Goal: Information Seeking & Learning: Learn about a topic

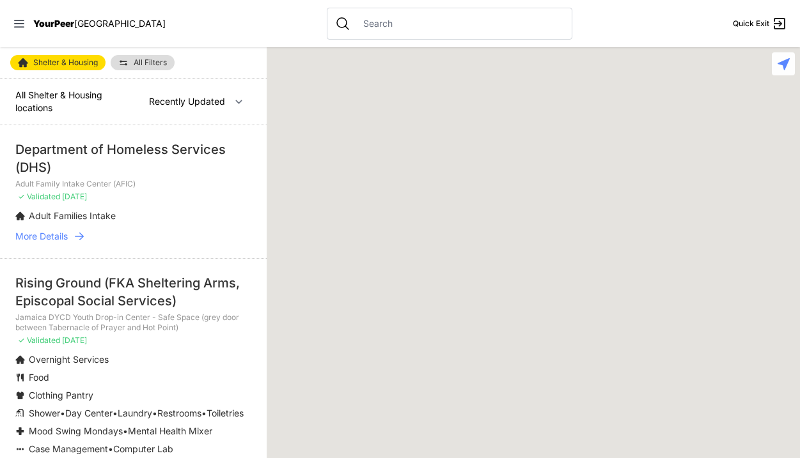
select select "recentlyUpdated"
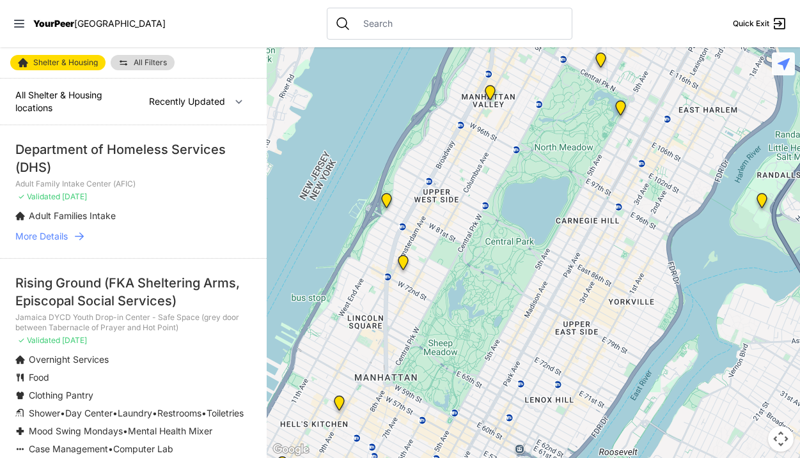
drag, startPoint x: 363, startPoint y: 143, endPoint x: 333, endPoint y: 62, distance: 86.0
click at [333, 62] on div at bounding box center [533, 252] width 533 height 411
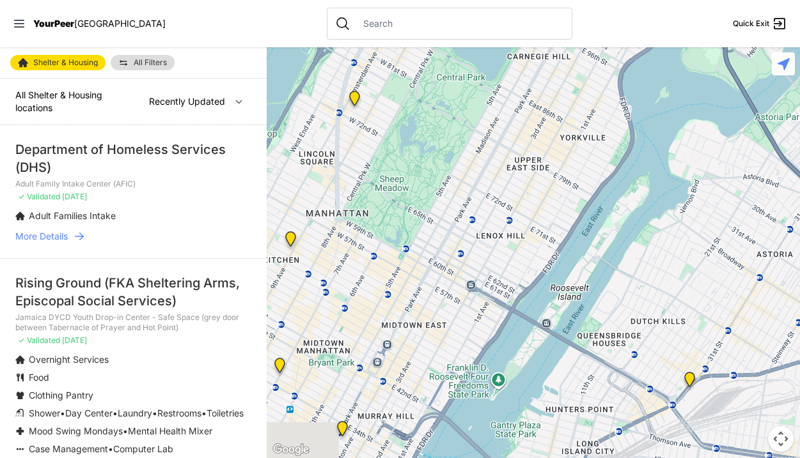
drag, startPoint x: 464, startPoint y: 267, endPoint x: 415, endPoint y: 87, distance: 186.9
click at [415, 88] on div at bounding box center [533, 252] width 533 height 411
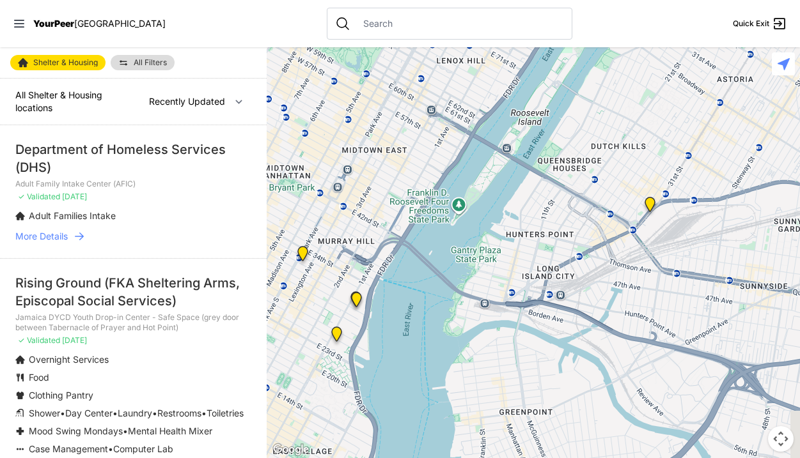
drag, startPoint x: 478, startPoint y: 180, endPoint x: 437, endPoint y: 16, distance: 169.5
click at [437, 16] on div "Close panel YourPeer [GEOGRAPHIC_DATA] Quick Exit Single Adult Families Soup Ki…" at bounding box center [400, 229] width 800 height 458
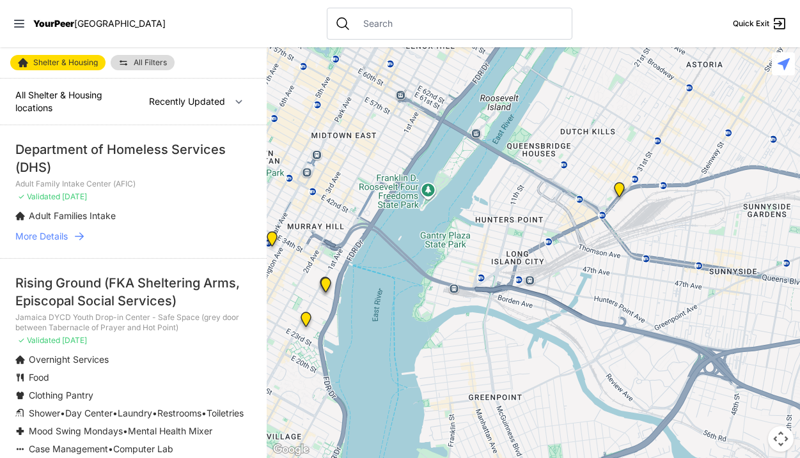
drag, startPoint x: 566, startPoint y: 131, endPoint x: 428, endPoint y: 28, distance: 171.7
click at [429, 29] on div "Close panel YourPeer [GEOGRAPHIC_DATA] Quick Exit Single Adult Families Soup Ki…" at bounding box center [400, 229] width 800 height 458
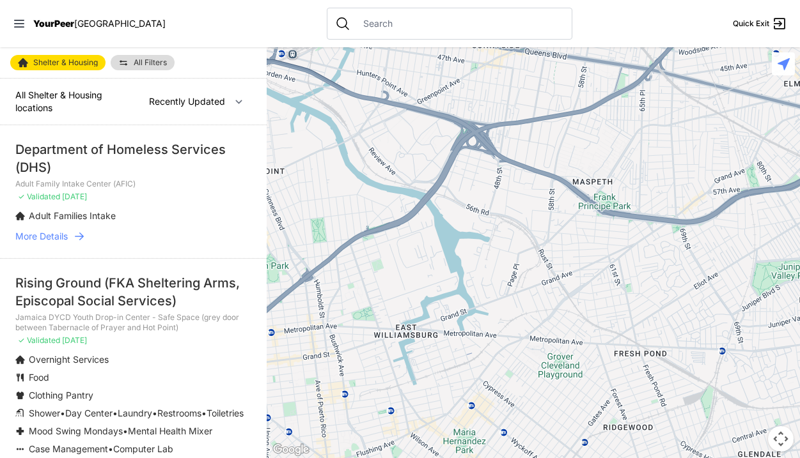
drag, startPoint x: 630, startPoint y: 203, endPoint x: 507, endPoint y: 77, distance: 175.4
click at [507, 77] on div at bounding box center [533, 252] width 533 height 411
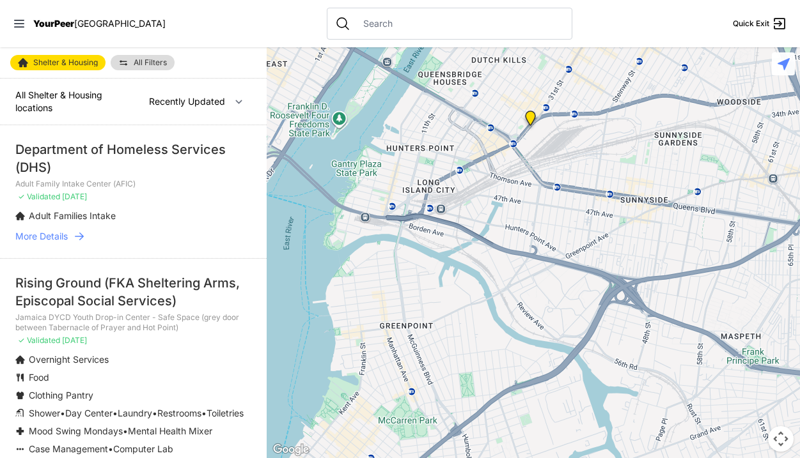
drag, startPoint x: 508, startPoint y: 95, endPoint x: 694, endPoint y: 296, distance: 273.7
click at [694, 296] on div at bounding box center [533, 252] width 533 height 411
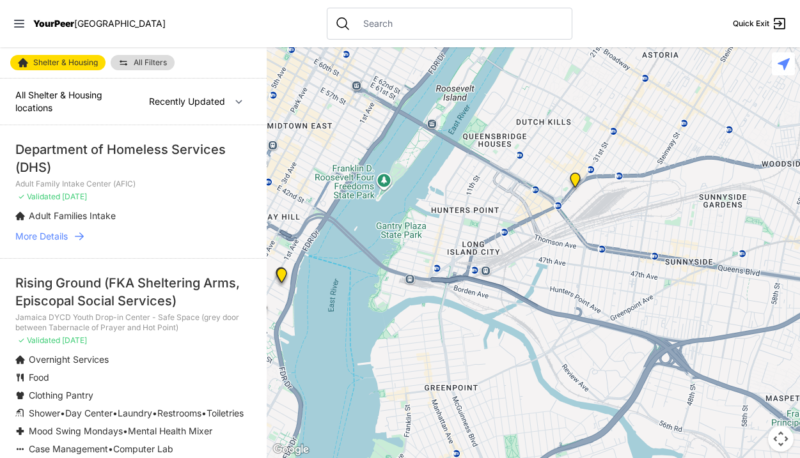
click at [576, 178] on img "Queens - Main Office" at bounding box center [575, 183] width 16 height 20
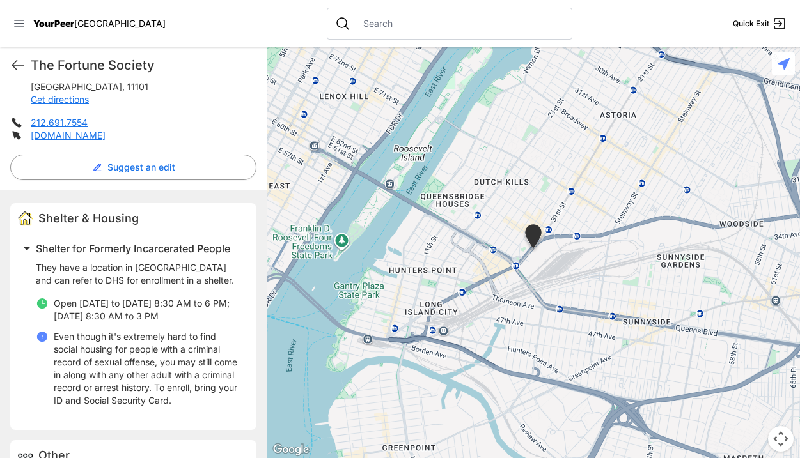
scroll to position [332, 0]
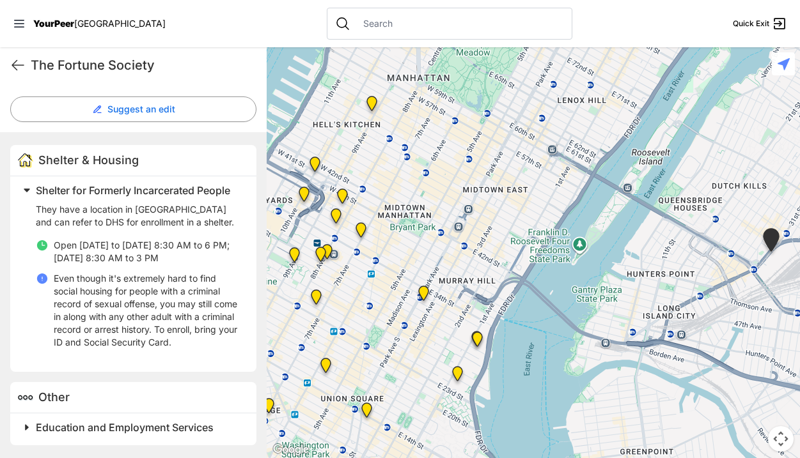
drag, startPoint x: 432, startPoint y: 209, endPoint x: 746, endPoint y: 233, distance: 315.5
click at [746, 233] on div at bounding box center [533, 252] width 533 height 411
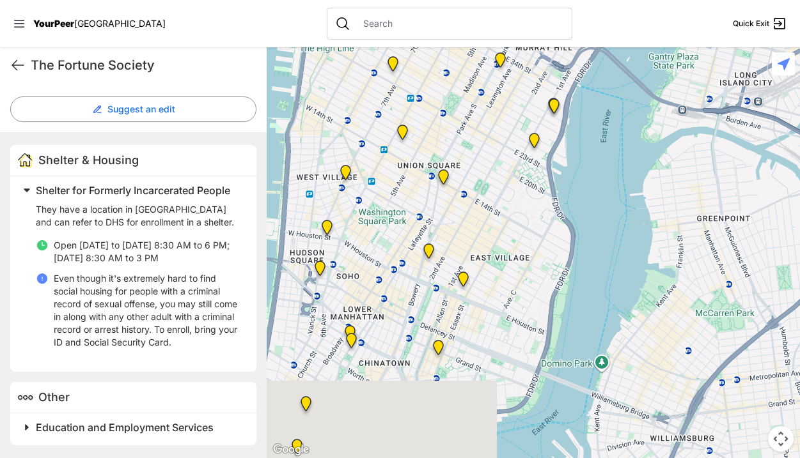
drag, startPoint x: 589, startPoint y: 384, endPoint x: 591, endPoint y: 128, distance: 255.8
click at [591, 128] on div at bounding box center [533, 252] width 533 height 411
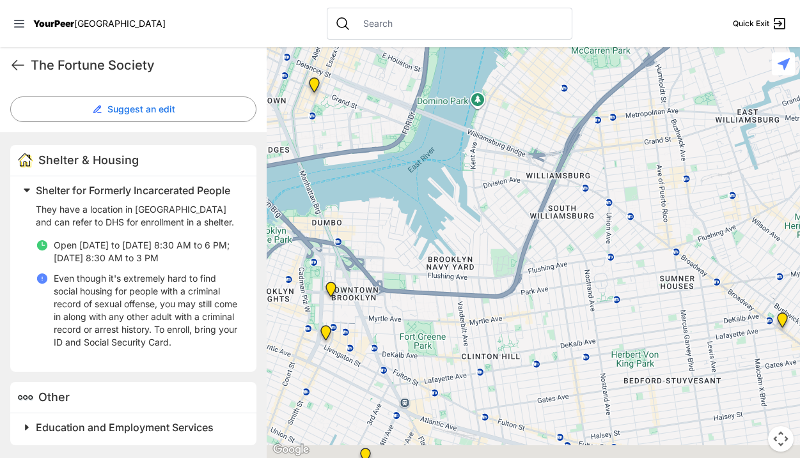
drag, startPoint x: 593, startPoint y: 206, endPoint x: 554, endPoint y: 11, distance: 198.8
click at [554, 12] on div "Close panel YourPeer [GEOGRAPHIC_DATA] Quick Exit Single Adult Families Soup Ki…" at bounding box center [400, 229] width 800 height 458
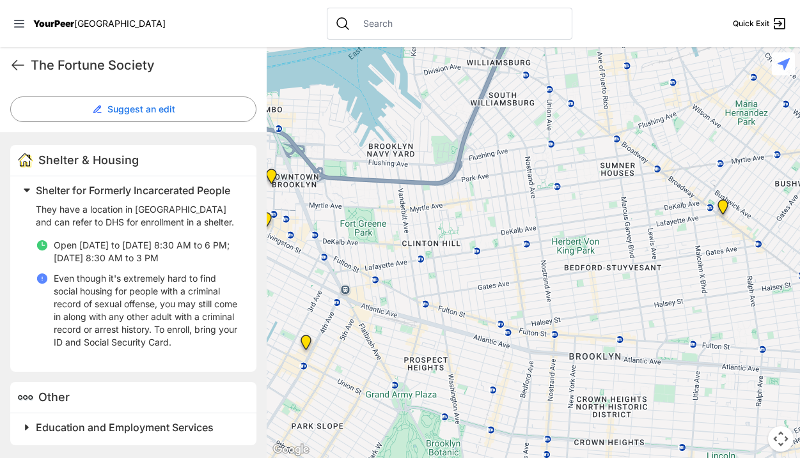
drag, startPoint x: 524, startPoint y: 235, endPoint x: 465, endPoint y: 136, distance: 115.2
click at [465, 137] on div at bounding box center [533, 252] width 533 height 411
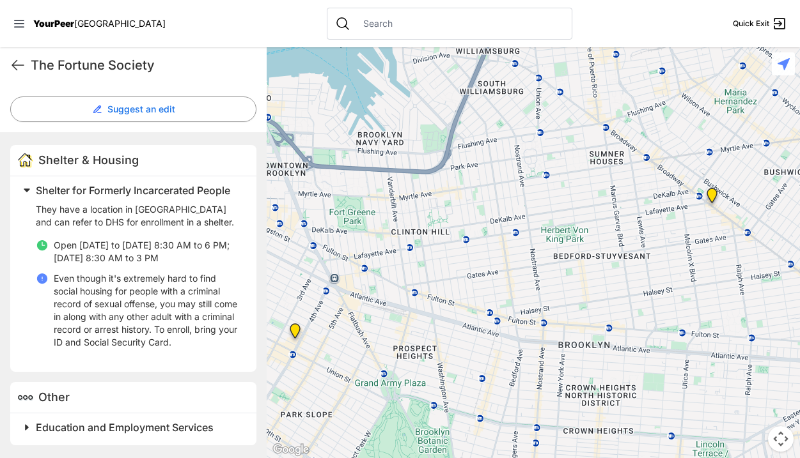
click at [710, 193] on img "Headquarters" at bounding box center [712, 198] width 16 height 20
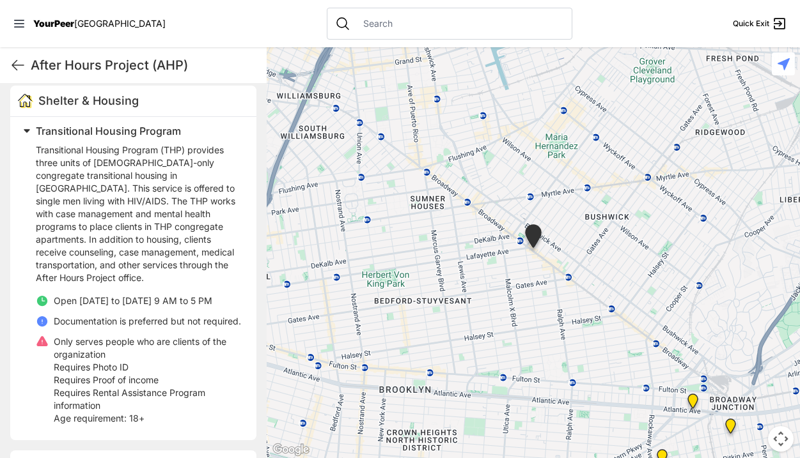
scroll to position [393, 0]
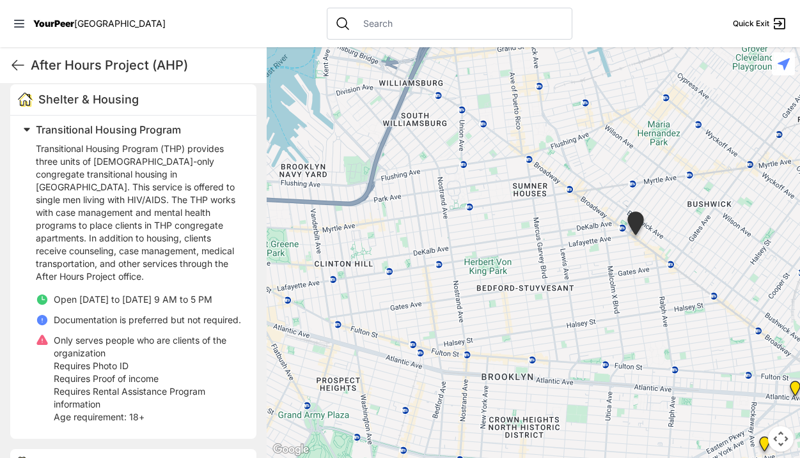
drag, startPoint x: 441, startPoint y: 256, endPoint x: 544, endPoint y: 244, distance: 103.7
click at [545, 244] on div at bounding box center [533, 252] width 533 height 411
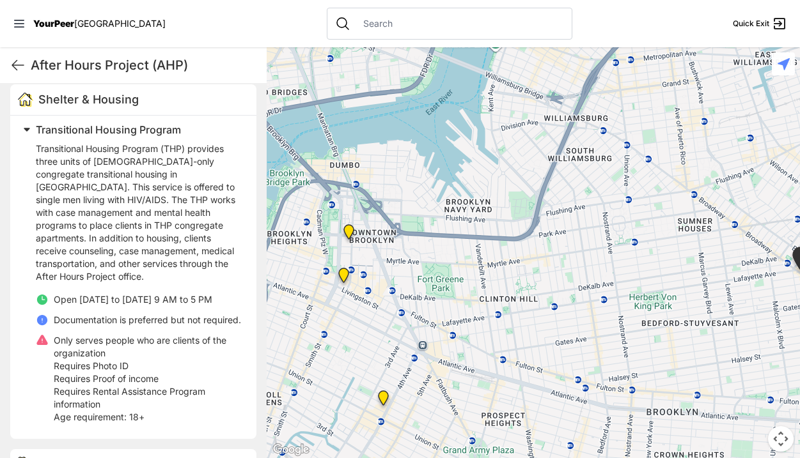
drag, startPoint x: 535, startPoint y: 244, endPoint x: 721, endPoint y: 283, distance: 190.2
click at [721, 283] on div at bounding box center [533, 252] width 533 height 411
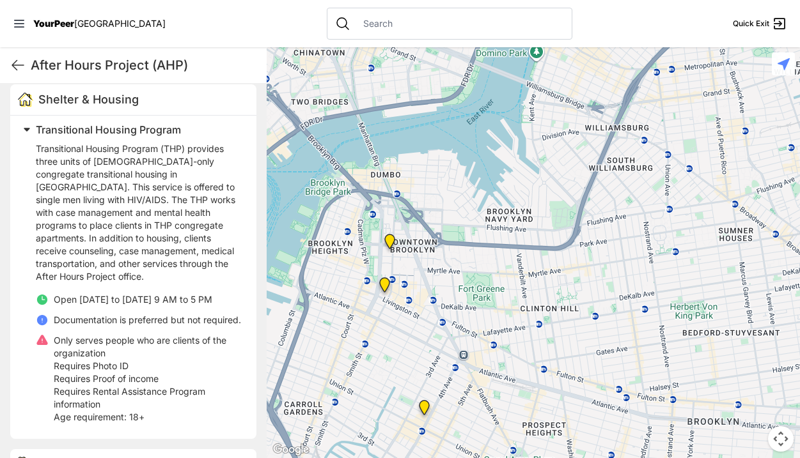
click at [387, 286] on img "Brooklyn Housing Court, Clerk's Office" at bounding box center [385, 287] width 16 height 20
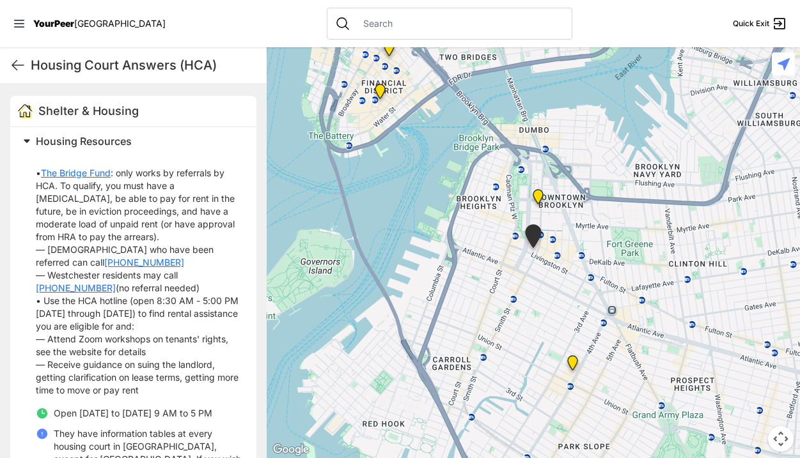
scroll to position [382, 0]
click at [540, 200] on img "Headquarters" at bounding box center [538, 199] width 16 height 20
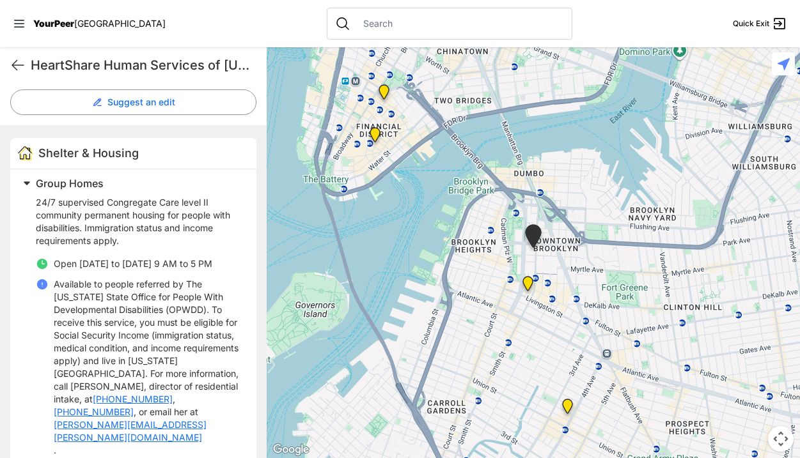
scroll to position [356, 0]
click at [568, 404] on img at bounding box center [567, 409] width 16 height 20
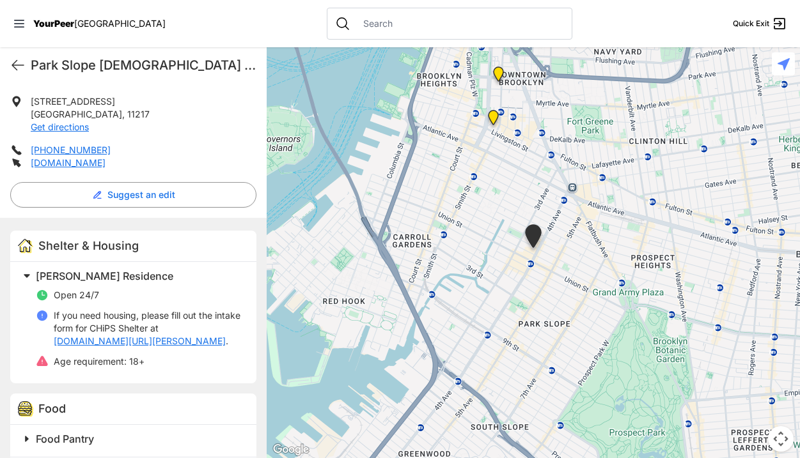
scroll to position [277, 0]
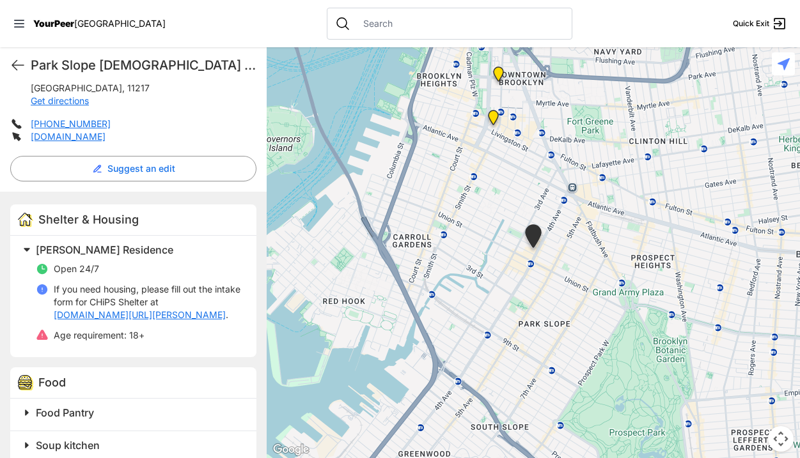
click at [138, 309] on link "[DOMAIN_NAME][URL][PERSON_NAME]" at bounding box center [140, 315] width 172 height 13
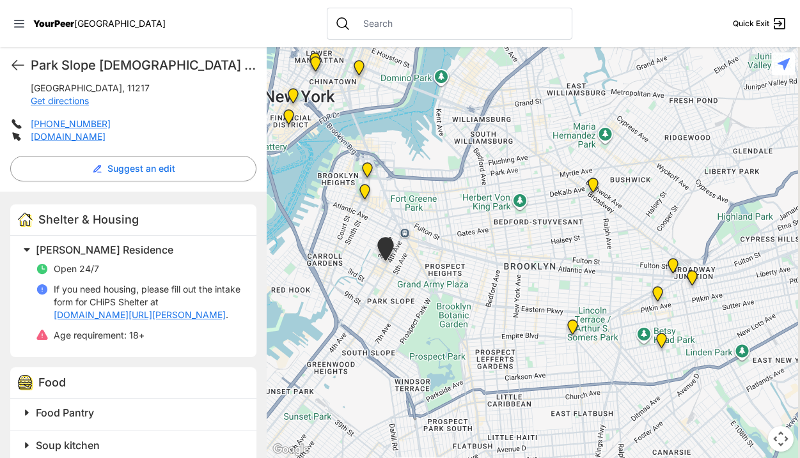
drag, startPoint x: 487, startPoint y: 203, endPoint x: 361, endPoint y: 232, distance: 129.2
click at [361, 233] on div at bounding box center [533, 252] width 533 height 411
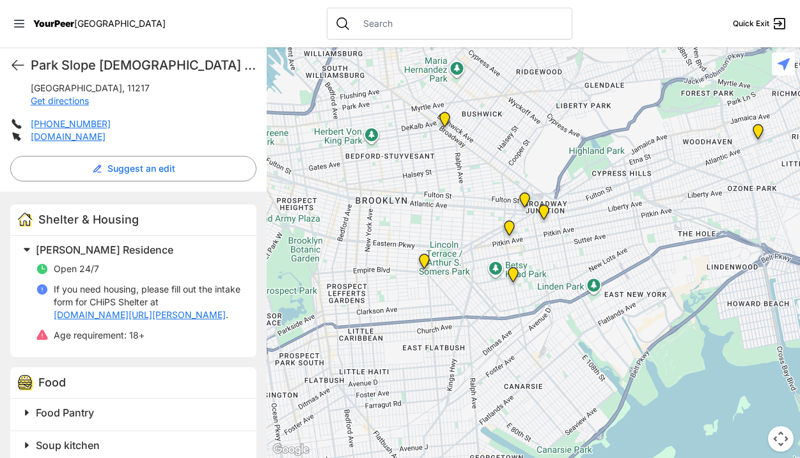
drag, startPoint x: 661, startPoint y: 313, endPoint x: 512, endPoint y: 263, distance: 157.3
click at [512, 263] on div at bounding box center [533, 252] width 533 height 411
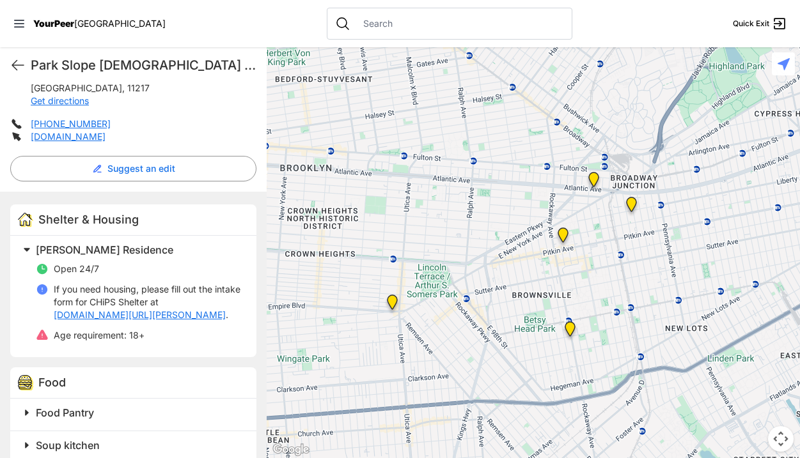
drag, startPoint x: 503, startPoint y: 219, endPoint x: 568, endPoint y: 263, distance: 78.2
click at [568, 263] on div at bounding box center [533, 252] width 533 height 411
click at [595, 187] on img "The Gathering Place Drop-in Center" at bounding box center [594, 183] width 16 height 20
click at [593, 177] on img "The Gathering Place Drop-in Center" at bounding box center [594, 183] width 16 height 20
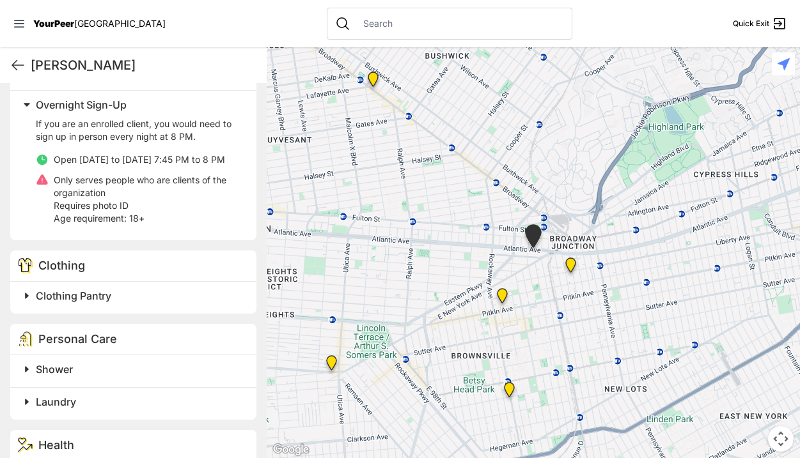
scroll to position [975, 0]
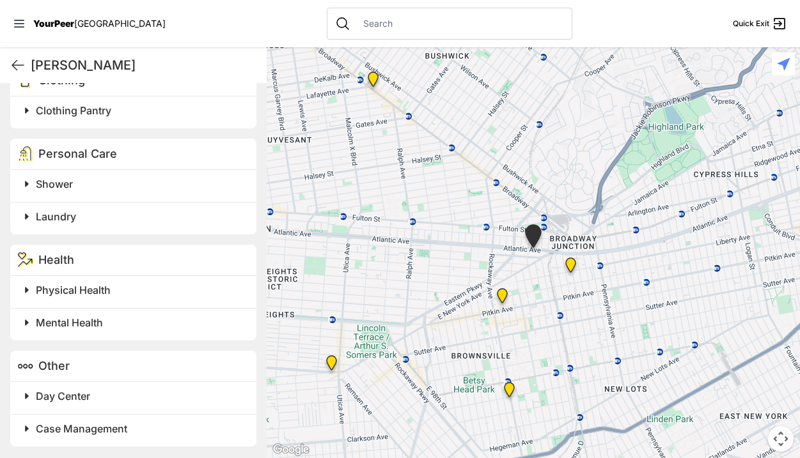
click at [103, 192] on h2 "Shower" at bounding box center [138, 183] width 205 height 15
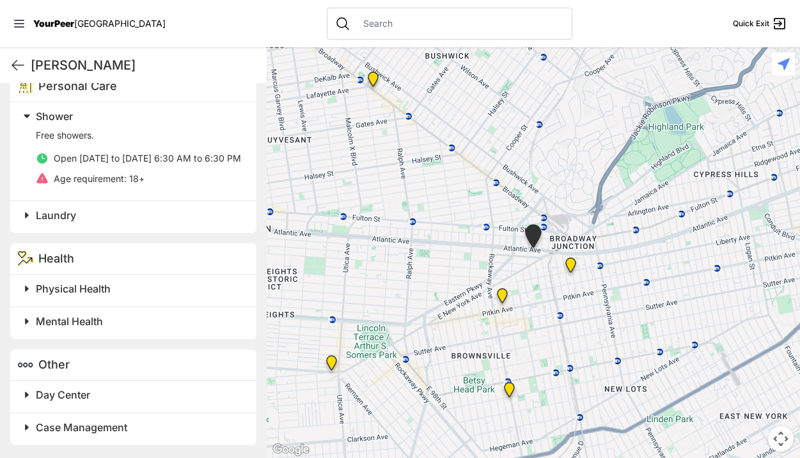
scroll to position [1051, 0]
click at [97, 223] on h2 "Laundry" at bounding box center [138, 215] width 205 height 15
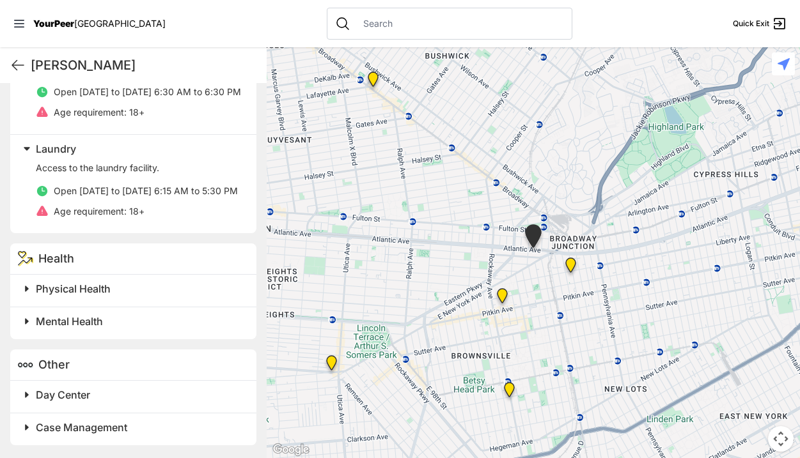
scroll to position [1173, 0]
click at [118, 283] on h2 "Physical Health" at bounding box center [138, 288] width 205 height 15
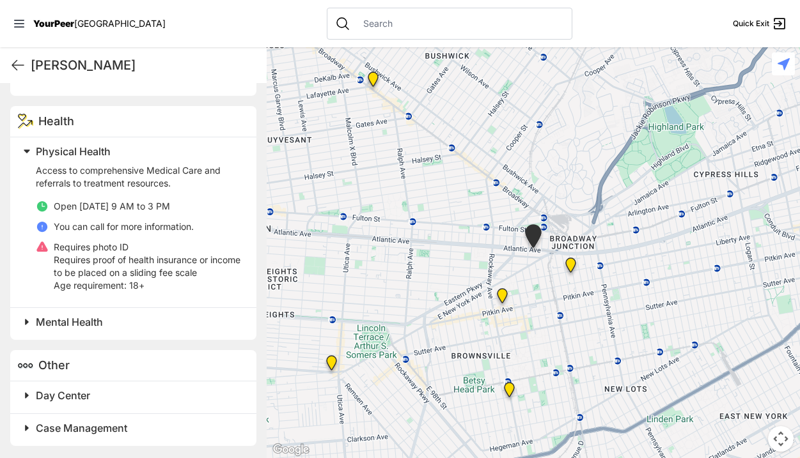
scroll to position [1311, 0]
click at [109, 318] on h2 "Mental Health" at bounding box center [138, 321] width 205 height 15
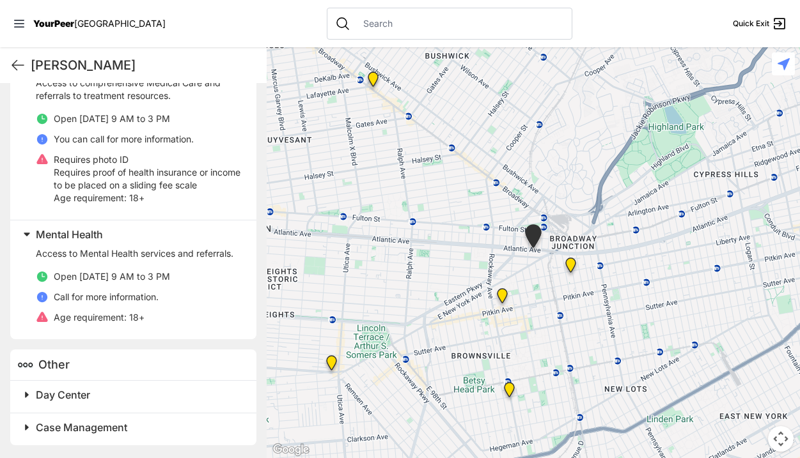
scroll to position [1411, 0]
click at [95, 398] on h2 "Day Center" at bounding box center [138, 394] width 205 height 15
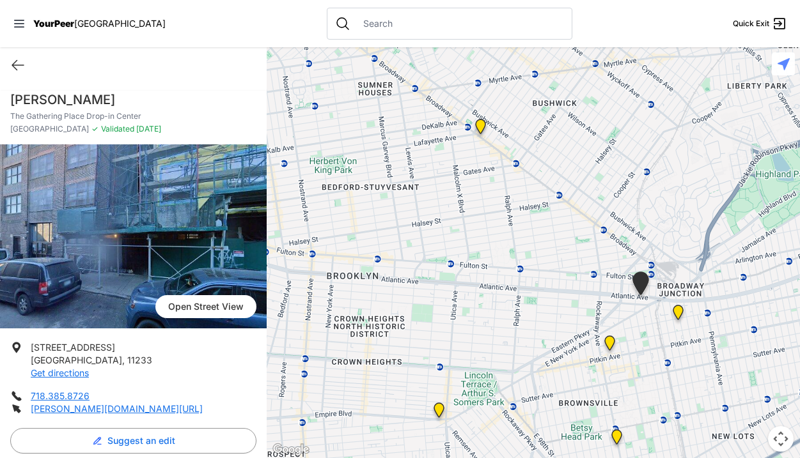
drag, startPoint x: 389, startPoint y: 207, endPoint x: 499, endPoint y: 255, distance: 120.2
click at [500, 255] on div at bounding box center [533, 252] width 533 height 411
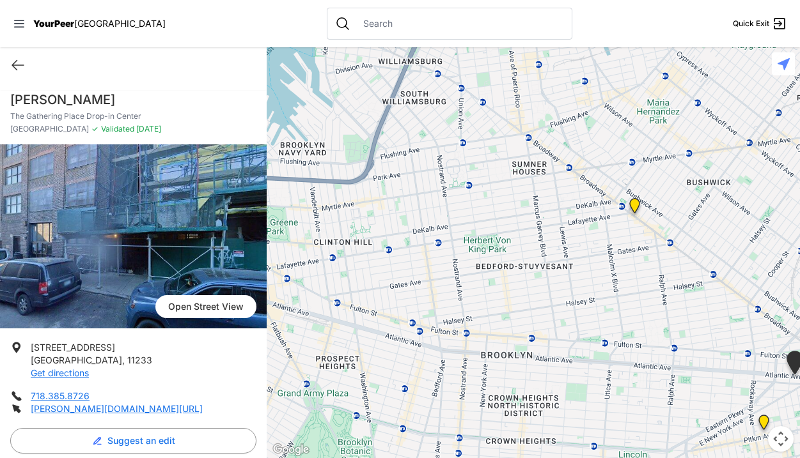
drag, startPoint x: 469, startPoint y: 189, endPoint x: 669, endPoint y: 297, distance: 227.1
click at [673, 297] on div at bounding box center [533, 252] width 533 height 411
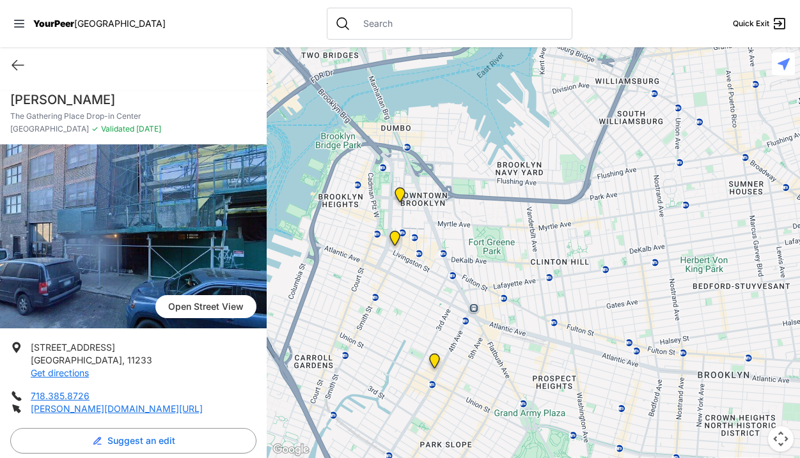
drag, startPoint x: 671, startPoint y: 296, endPoint x: 715, endPoint y: 212, distance: 94.7
click at [713, 212] on div at bounding box center [533, 252] width 533 height 411
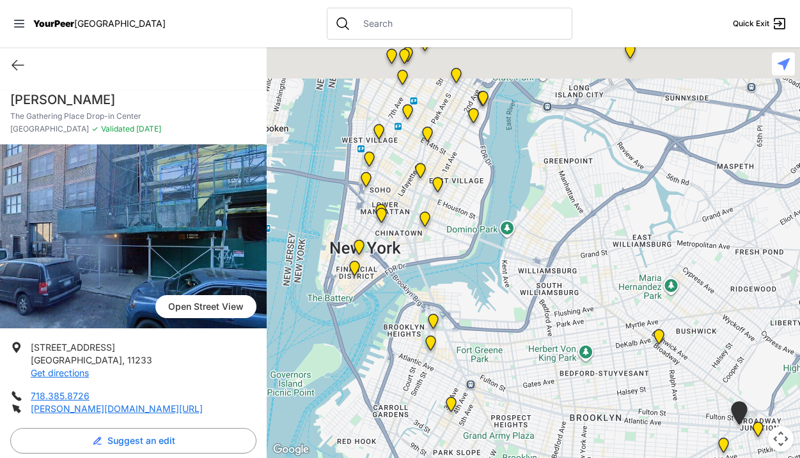
drag, startPoint x: 426, startPoint y: 208, endPoint x: 447, endPoint y: 351, distance: 144.1
click at [447, 351] on div at bounding box center [533, 252] width 533 height 411
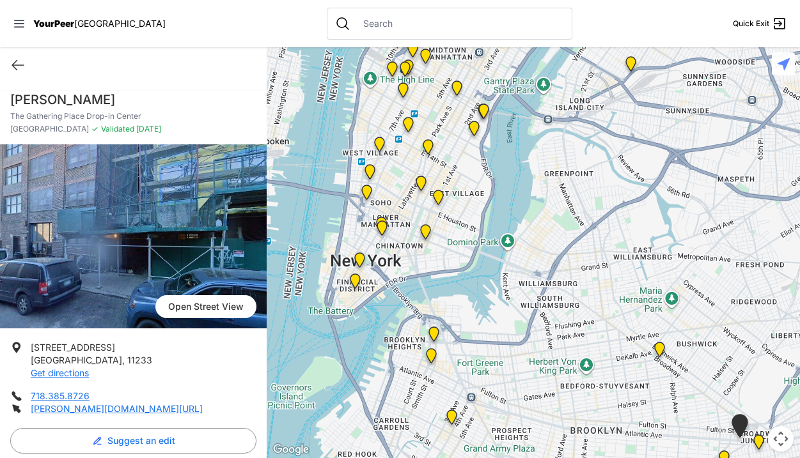
click at [358, 260] on img "Main Office" at bounding box center [360, 263] width 16 height 20
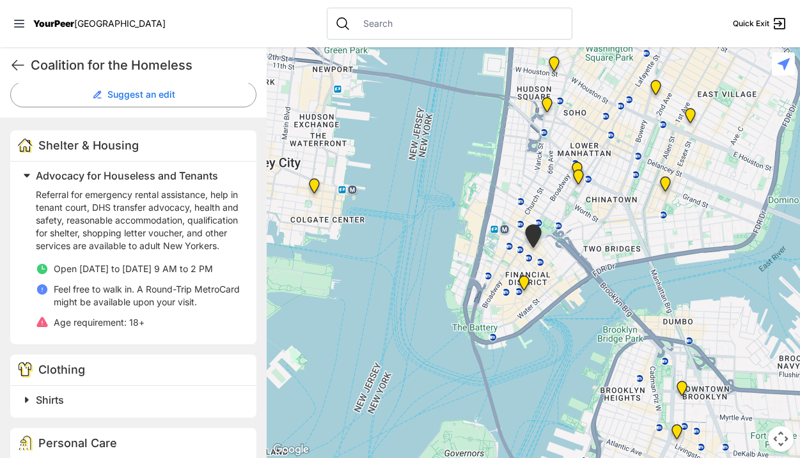
scroll to position [342, 0]
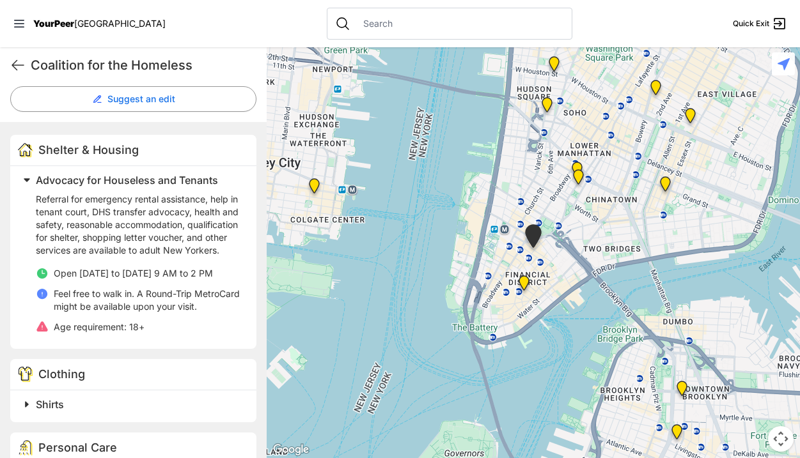
click at [524, 282] on img at bounding box center [524, 286] width 16 height 20
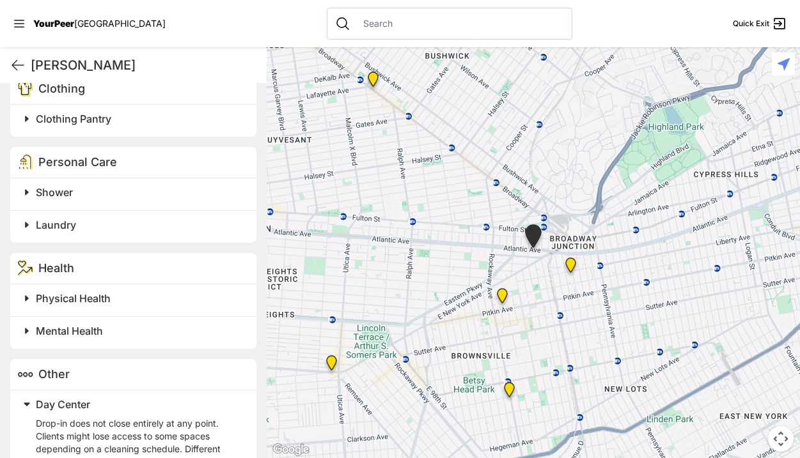
scroll to position [992, 0]
